Goal: Information Seeking & Learning: Learn about a topic

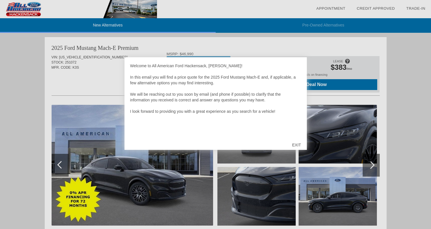
click at [299, 144] on div "EXIT" at bounding box center [296, 145] width 20 height 17
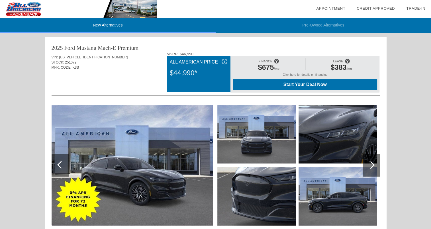
click at [336, 65] on span "$383" at bounding box center [339, 67] width 16 height 8
click at [348, 18] on div at bounding box center [215, 9] width 431 height 18
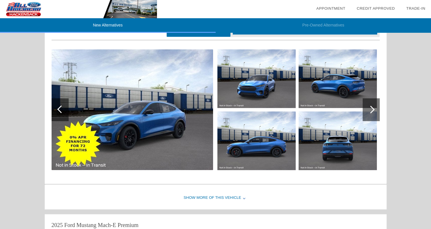
scroll to position [401, 0]
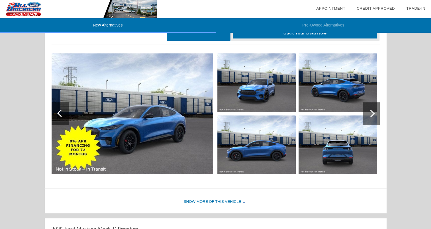
click at [372, 117] on div at bounding box center [371, 113] width 17 height 23
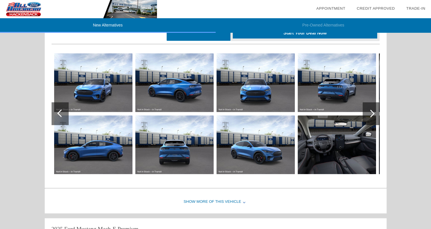
click at [372, 117] on div at bounding box center [371, 113] width 17 height 23
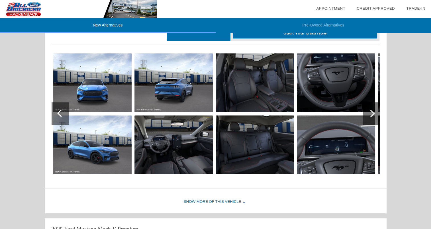
click at [371, 117] on div at bounding box center [371, 113] width 17 height 23
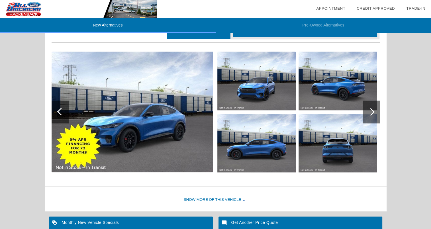
scroll to position [624, 0]
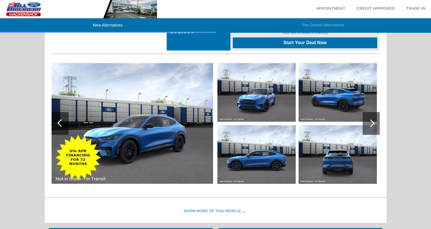
click at [375, 122] on div at bounding box center [371, 123] width 17 height 23
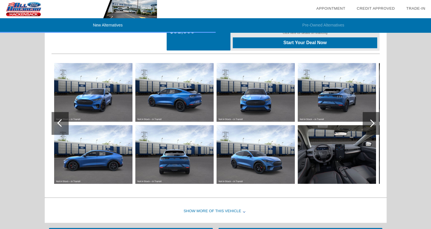
click at [375, 122] on div at bounding box center [371, 123] width 17 height 23
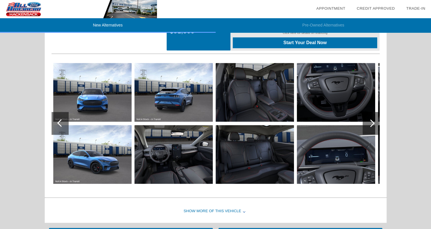
click at [376, 122] on div at bounding box center [371, 123] width 17 height 23
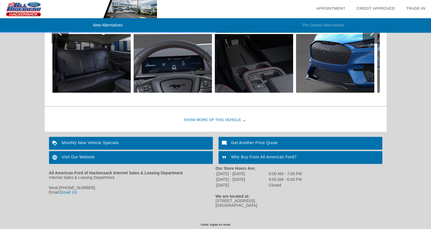
scroll to position [705, 0]
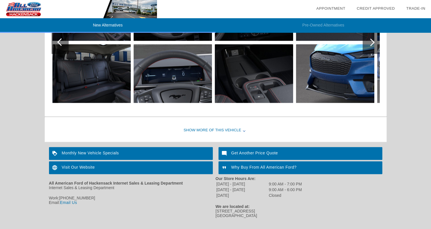
click at [234, 130] on div "Show More of this Vehicle" at bounding box center [216, 130] width 342 height 23
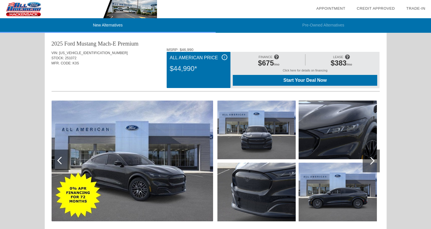
scroll to position [0, 0]
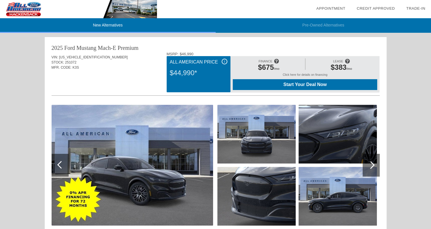
click at [100, 25] on li "New Alternatives" at bounding box center [108, 25] width 216 height 15
click at [31, 9] on img at bounding box center [78, 9] width 157 height 18
